Goal: Transaction & Acquisition: Purchase product/service

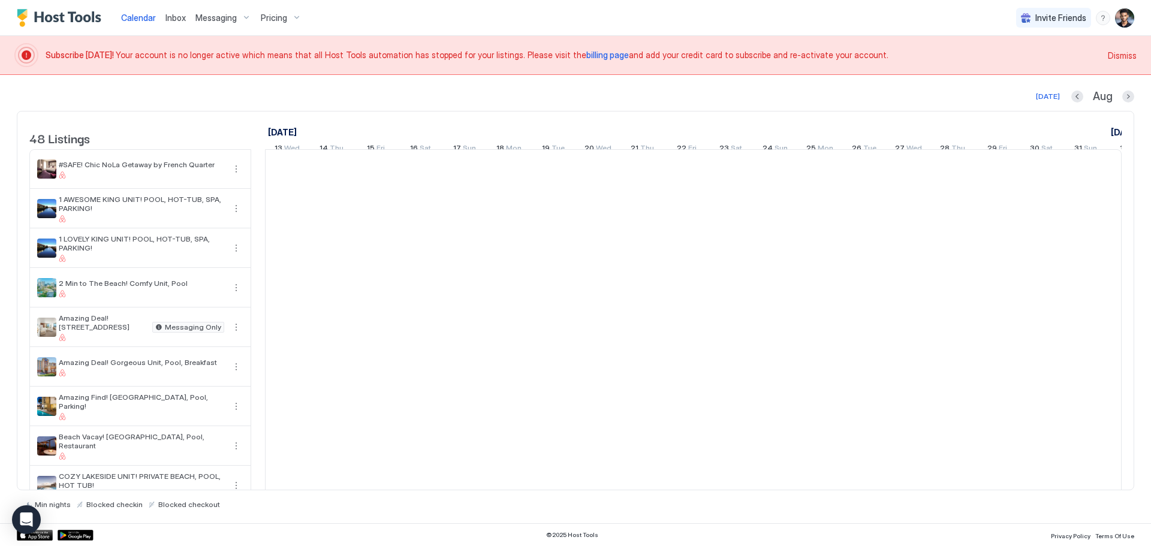
scroll to position [0, 666]
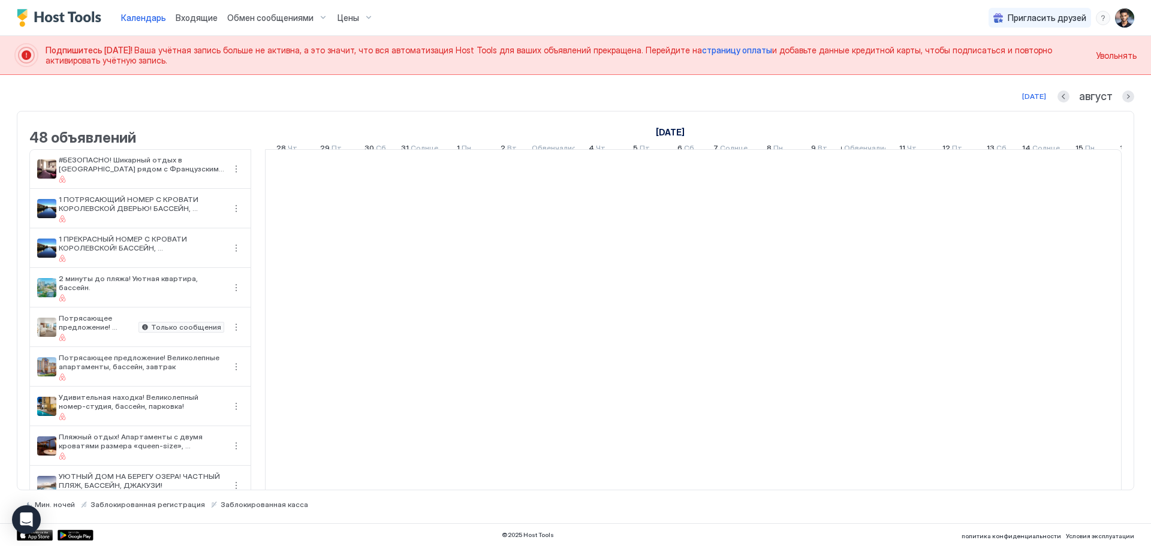
click at [725, 50] on font "страницу оплаты" at bounding box center [737, 50] width 70 height 10
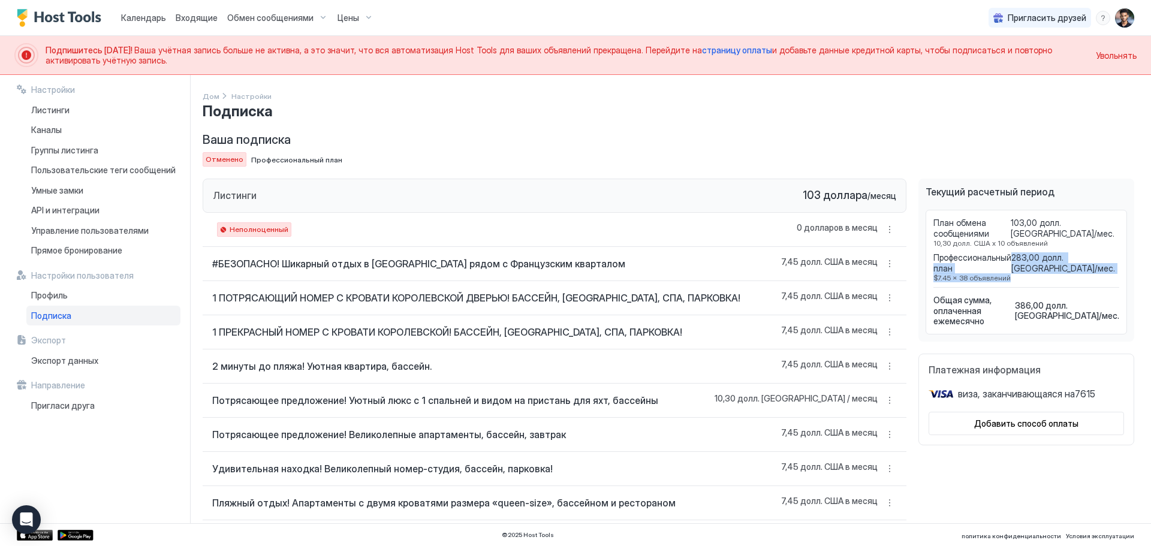
drag, startPoint x: 1016, startPoint y: 265, endPoint x: 1048, endPoint y: 275, distance: 33.8
click at [1048, 275] on div "Профессиональный план 283,00 долл. США/мес. $7.45 x 38 объявлений" at bounding box center [1026, 267] width 186 height 30
click at [1048, 275] on span "$7.45 x 38 объявлений" at bounding box center [1026, 277] width 186 height 9
click at [1046, 300] on font "386,00 долл. США" at bounding box center [1057, 310] width 84 height 21
drag, startPoint x: 1037, startPoint y: 299, endPoint x: 1050, endPoint y: 304, distance: 14.2
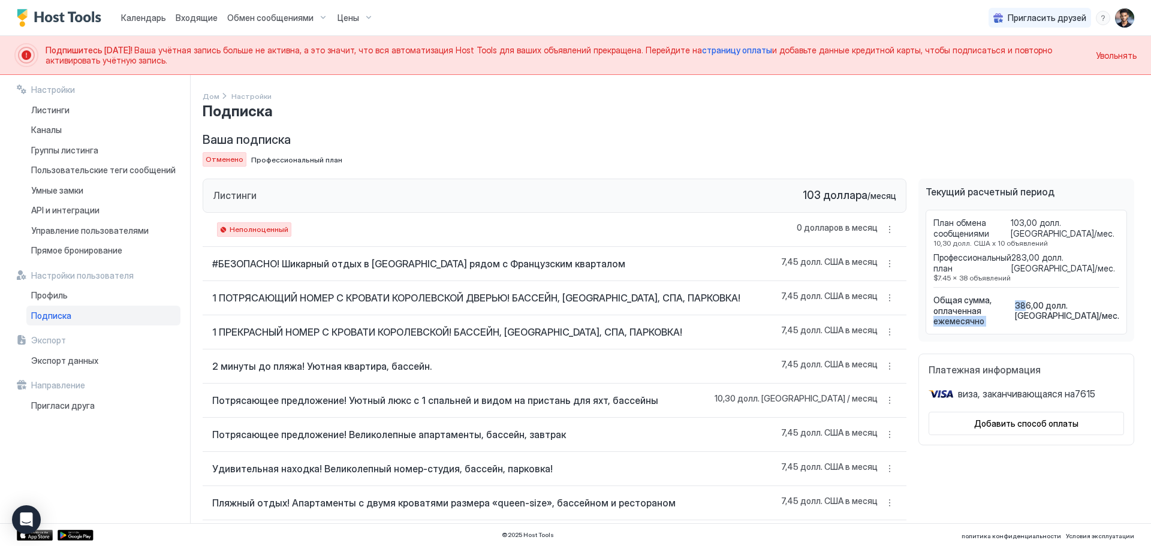
click at [1050, 304] on div "Общая сумма, оплаченная ежемесячно 386,00 долл. США / мес." at bounding box center [1026, 311] width 186 height 32
click at [1050, 304] on font "386,00 долл. США" at bounding box center [1057, 310] width 84 height 21
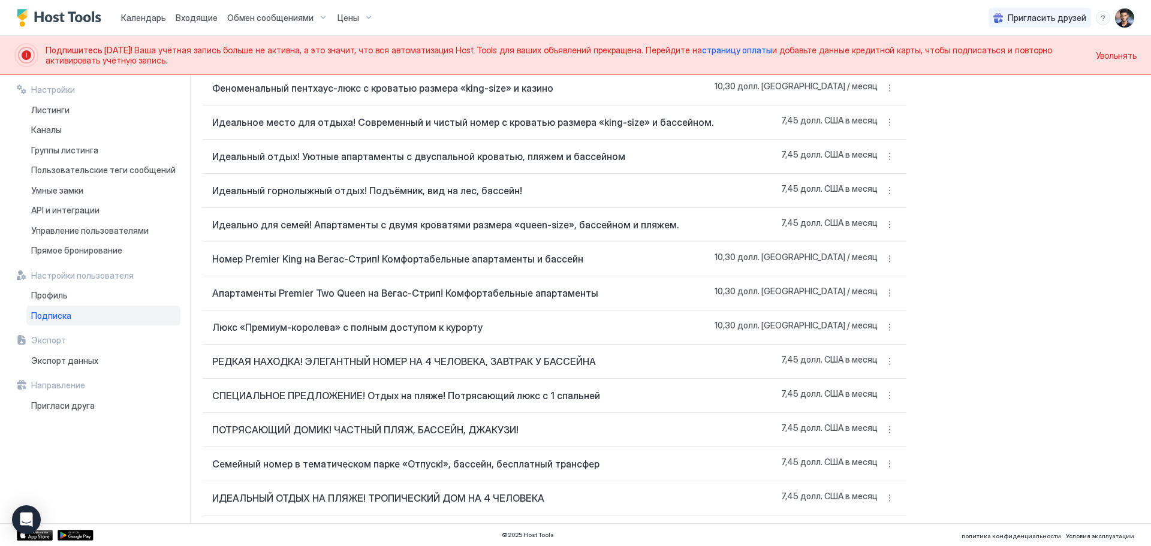
scroll to position [1431, 0]
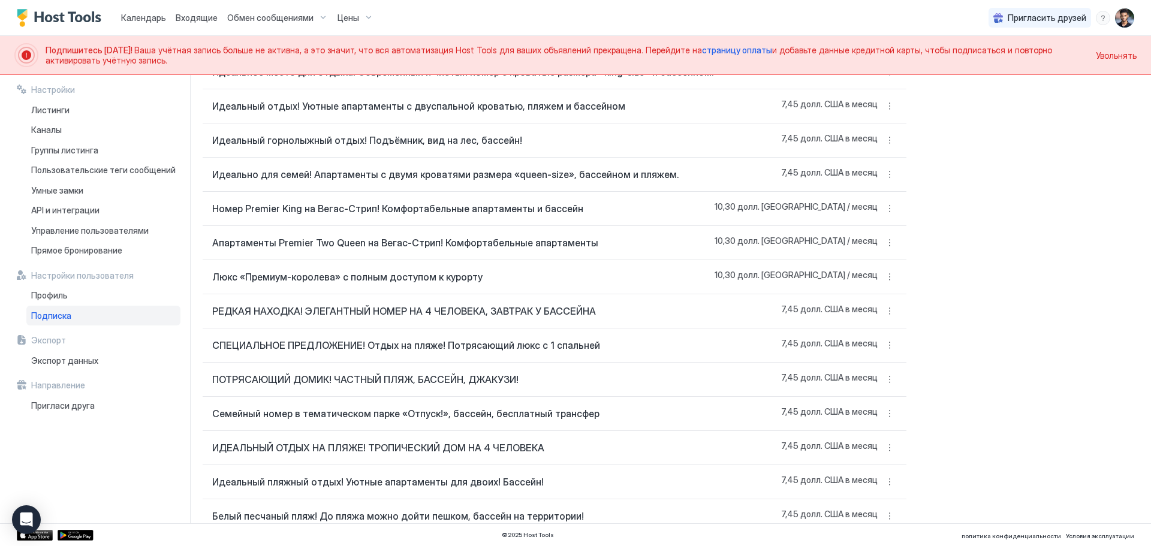
click at [882, 509] on button "Больше вариантов" at bounding box center [889, 516] width 14 height 14
click at [885, 486] on font "Снять блокировку" at bounding box center [866, 488] width 67 height 9
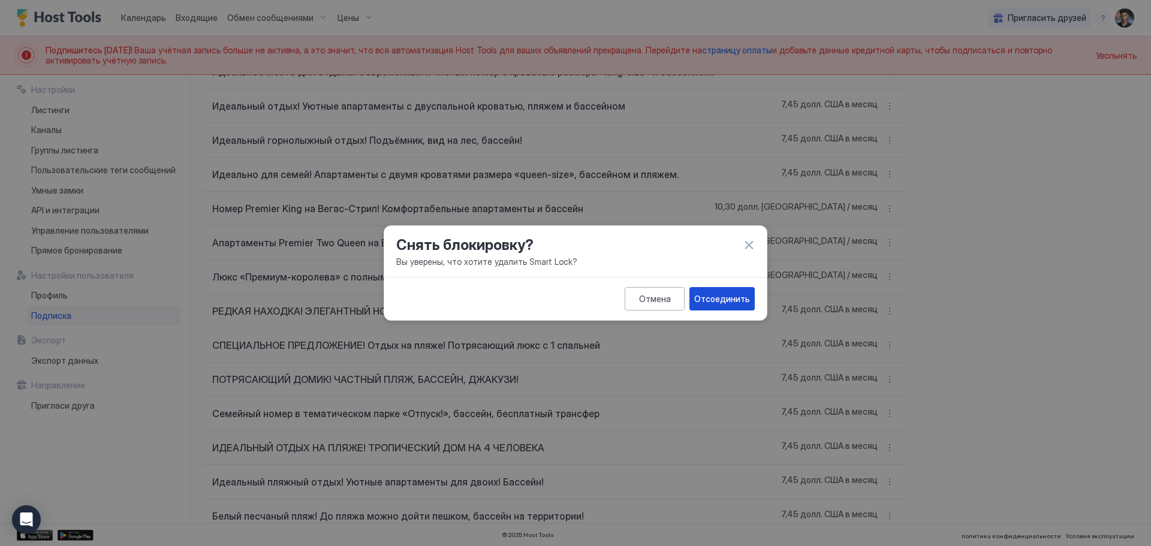
click at [741, 297] on font "Отсоединить" at bounding box center [722, 299] width 56 height 10
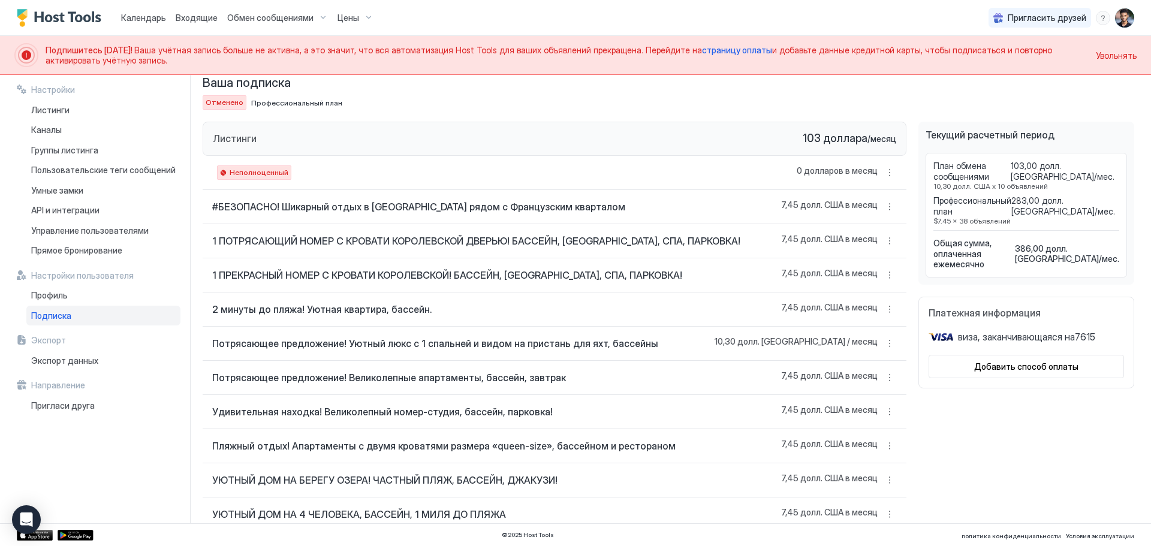
scroll to position [60, 0]
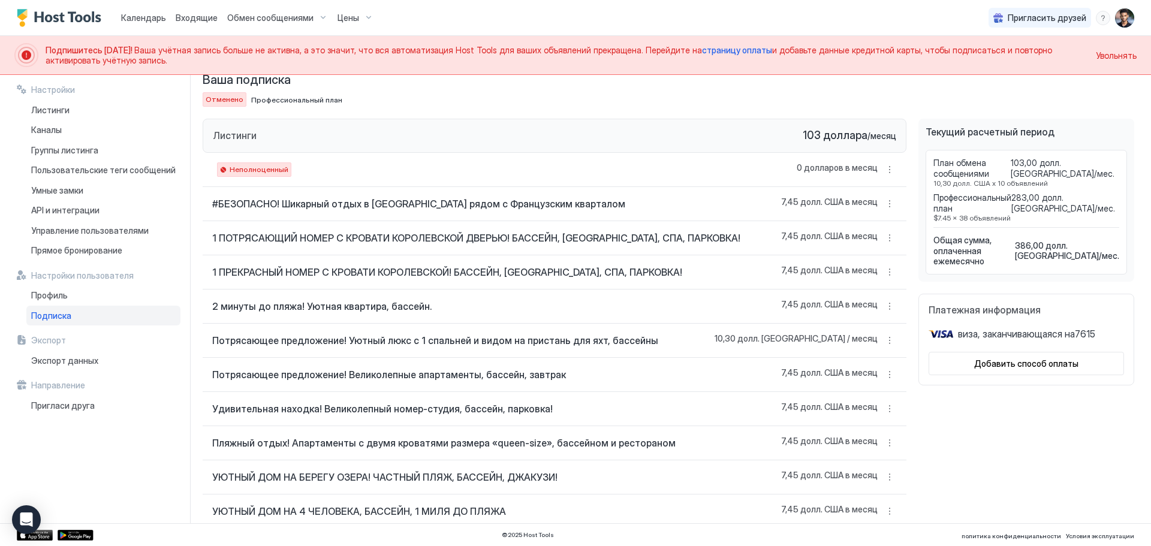
click at [1000, 358] on font "Добавить способ оплаты" at bounding box center [1026, 363] width 104 height 10
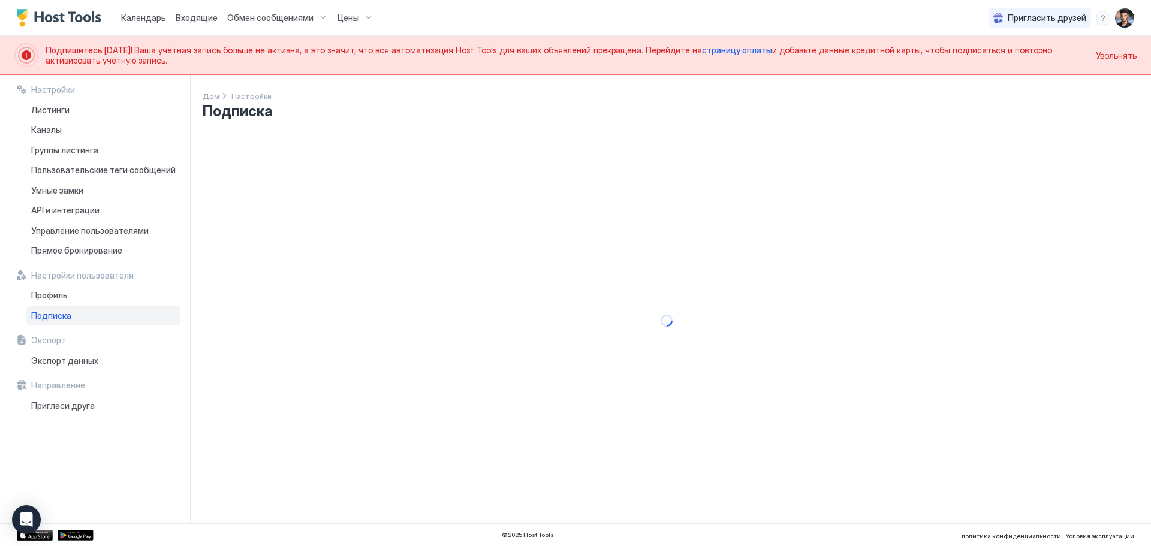
click at [319, 17] on div "Обмен сообщениями" at bounding box center [277, 18] width 110 height 20
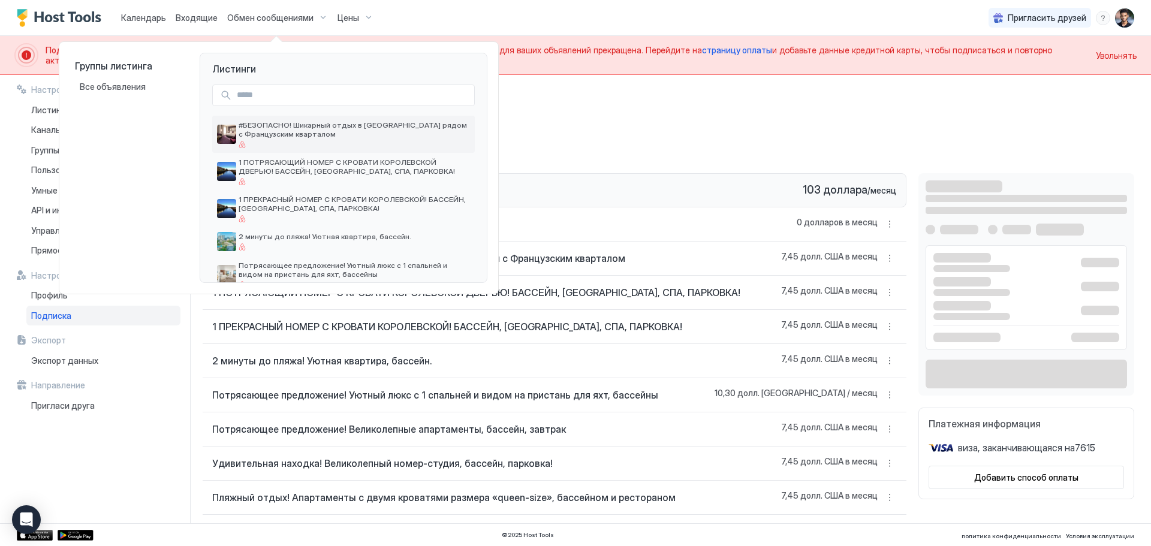
click at [258, 135] on font "#БЕЗОПАСНО! Шикарный отдых в [GEOGRAPHIC_DATA] рядом с Французским кварталом" at bounding box center [354, 129] width 230 height 18
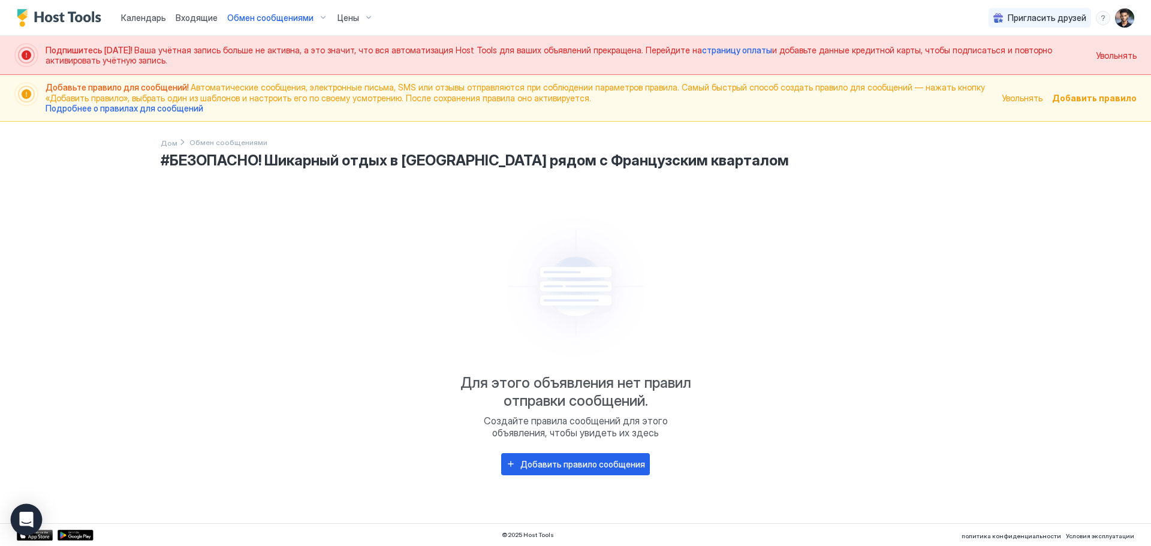
click at [32, 515] on icon "Открытый Интерком Мессенджер" at bounding box center [27, 520] width 16 height 16
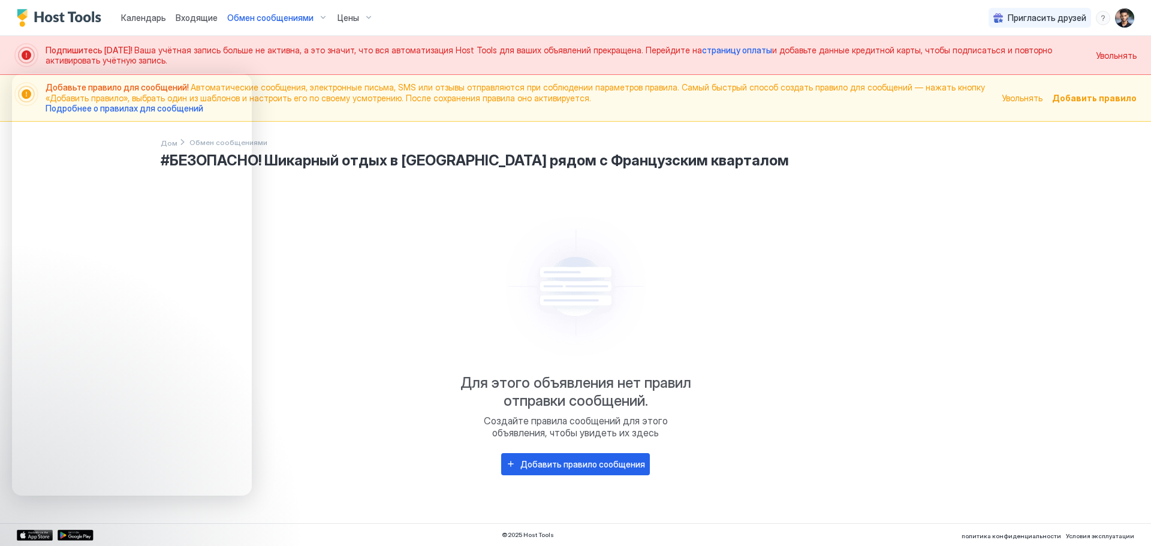
click at [1126, 17] on img "Профиль пользователя" at bounding box center [1124, 17] width 19 height 19
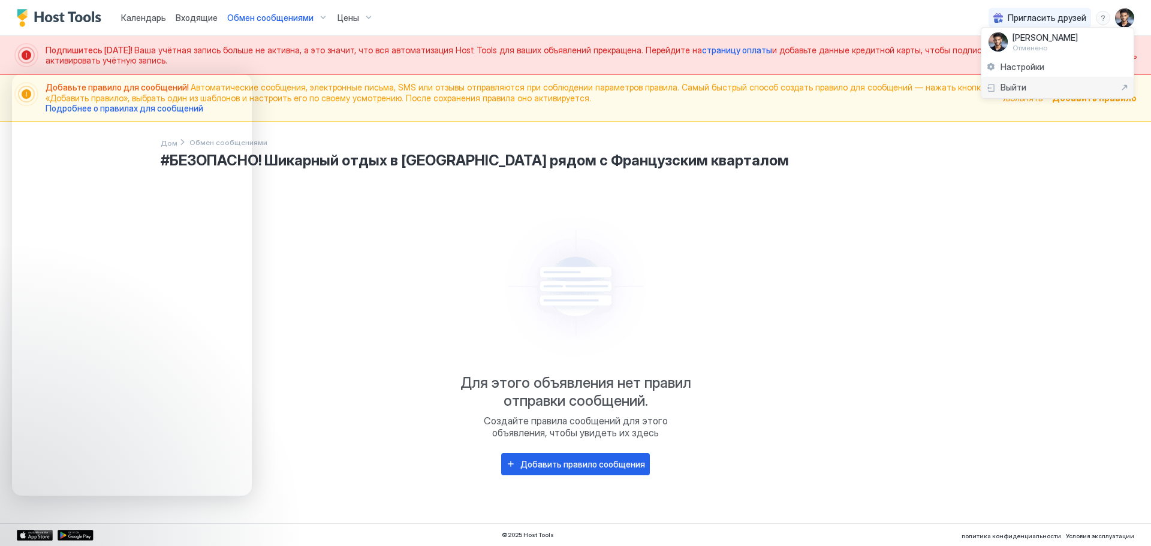
click at [1036, 85] on div "Выйти" at bounding box center [1057, 87] width 143 height 11
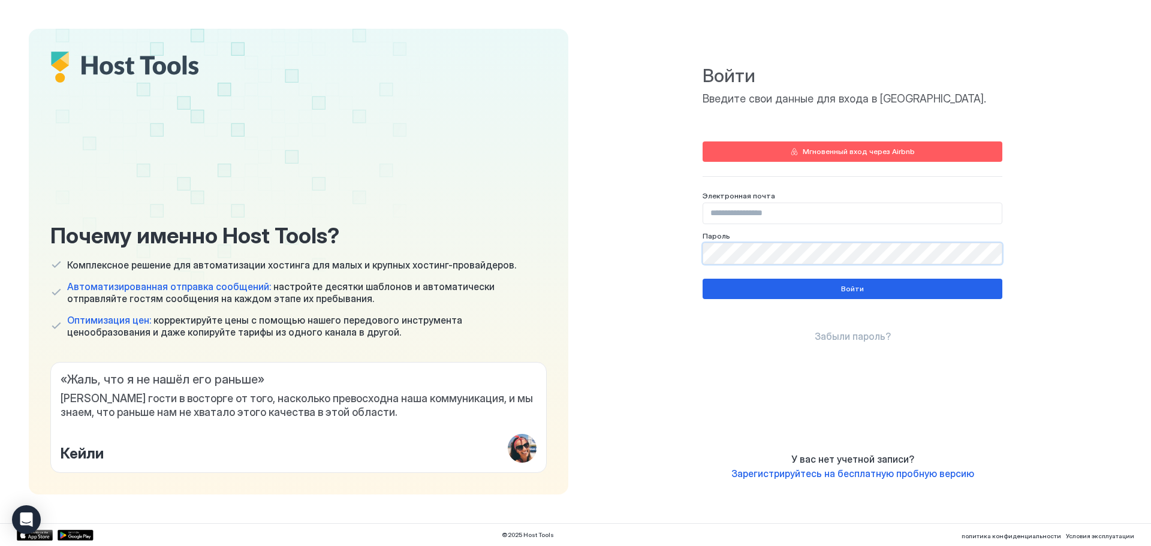
click at [743, 212] on input "Поле ввода" at bounding box center [852, 213] width 299 height 20
paste input "**********"
type input "**********"
click at [800, 288] on button "Войти" at bounding box center [853, 289] width 300 height 20
